Goal: Find specific page/section: Find specific page/section

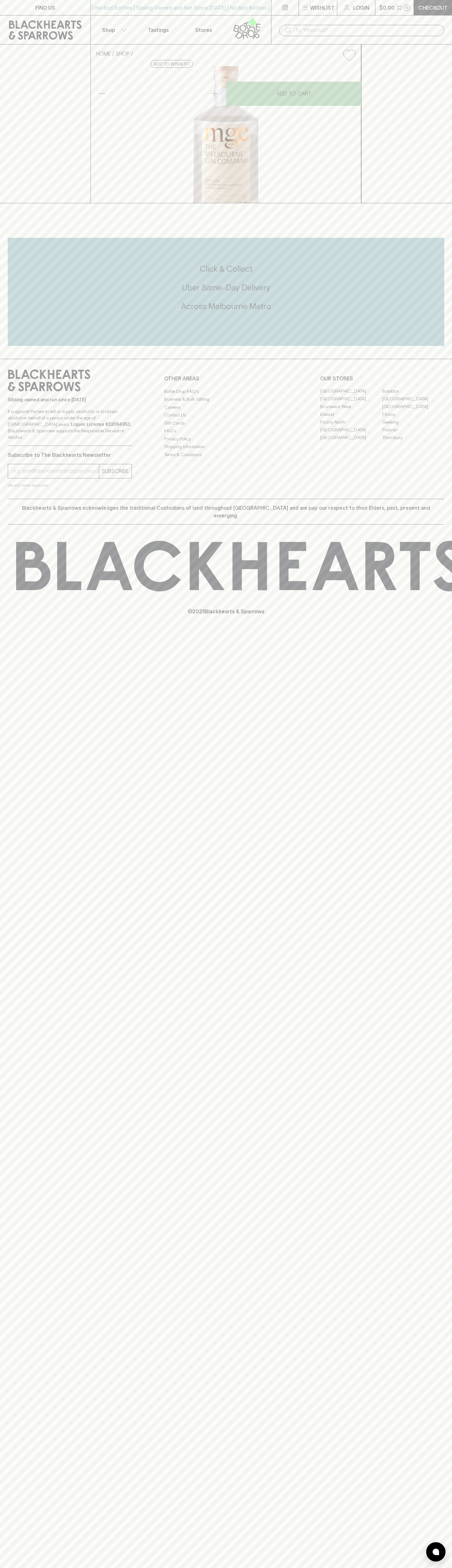
click at [351, 395] on link "[GEOGRAPHIC_DATA]" at bounding box center [351, 391] width 62 height 8
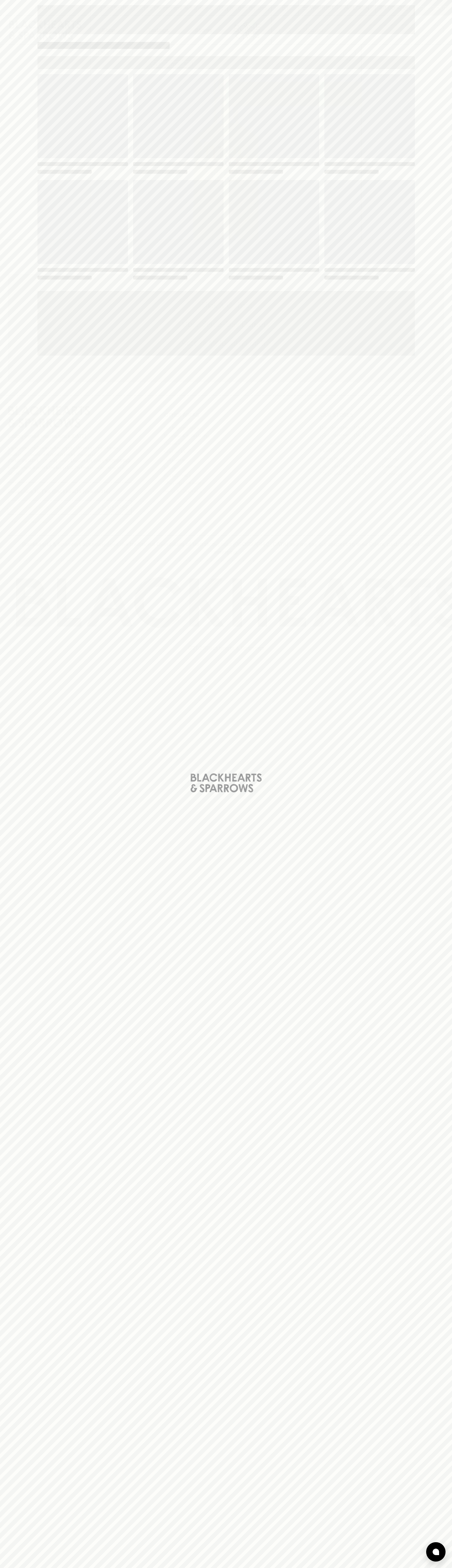
click at [307, 176] on div "Loading" at bounding box center [225, 177] width 377 height 206
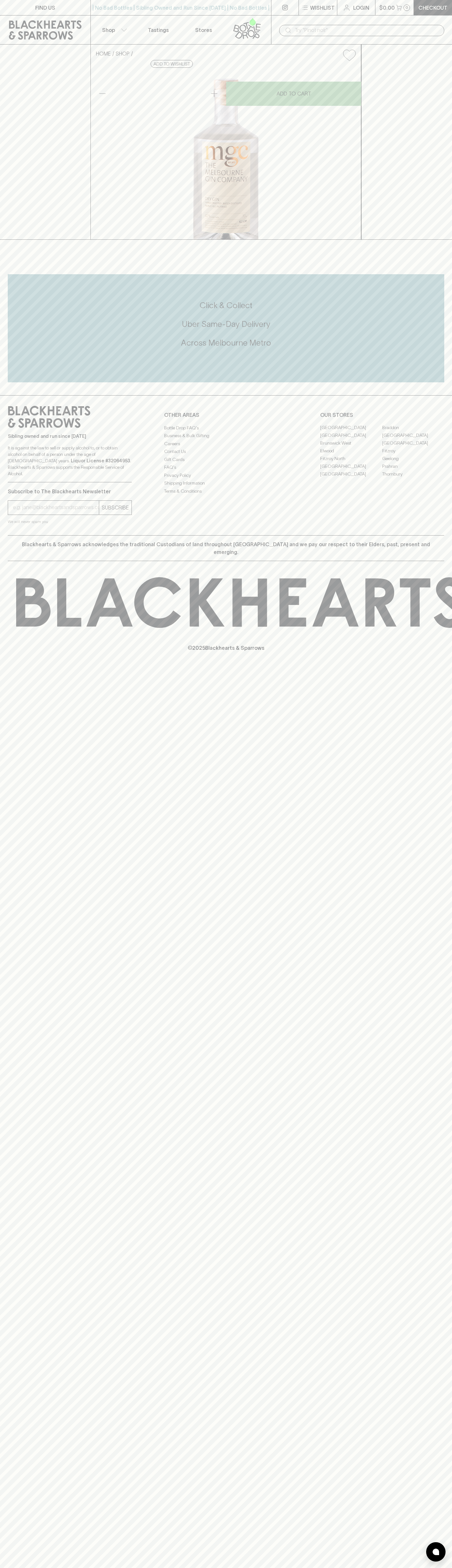
click at [415, 28] on input "text" at bounding box center [366, 30] width 144 height 10
click at [427, 439] on link "[GEOGRAPHIC_DATA]" at bounding box center [413, 435] width 62 height 8
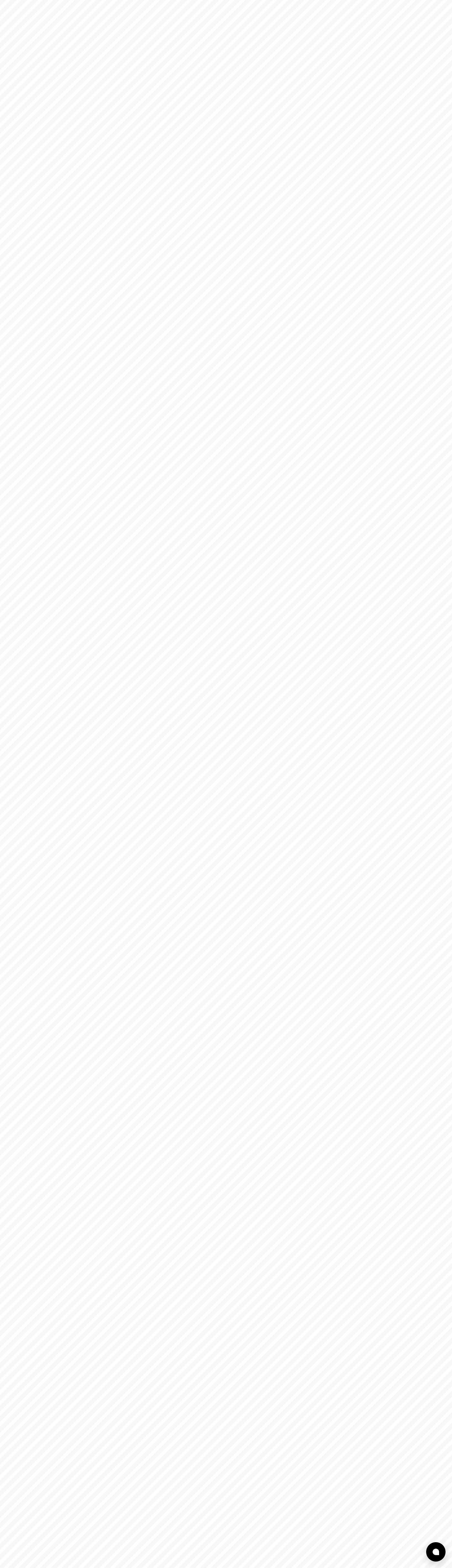
click at [392, 0] on html at bounding box center [226, 0] width 452 height 0
click at [18, 0] on html at bounding box center [226, 0] width 452 height 0
